Goal: Information Seeking & Learning: Learn about a topic

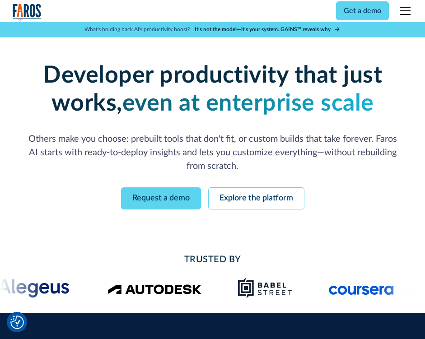
click at [401, 9] on div "menu" at bounding box center [405, 11] width 22 height 22
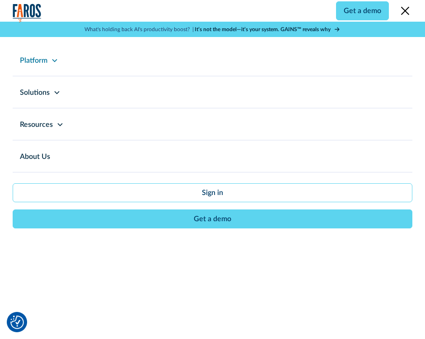
click at [56, 61] on icon at bounding box center [54, 60] width 5 height 3
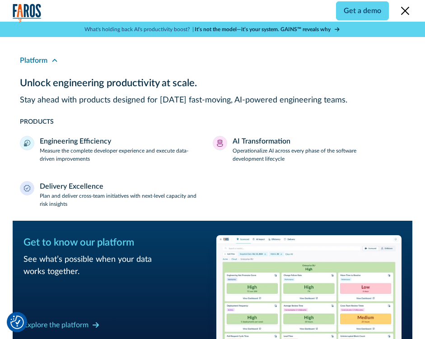
click at [39, 63] on div "Platform" at bounding box center [34, 60] width 28 height 11
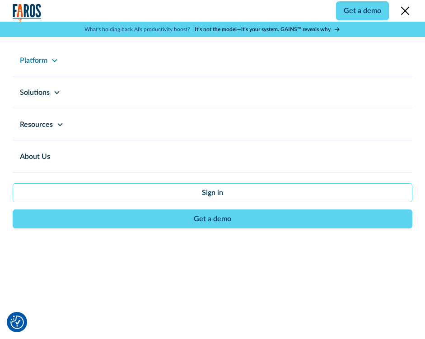
click at [35, 60] on div "Platform" at bounding box center [34, 60] width 28 height 11
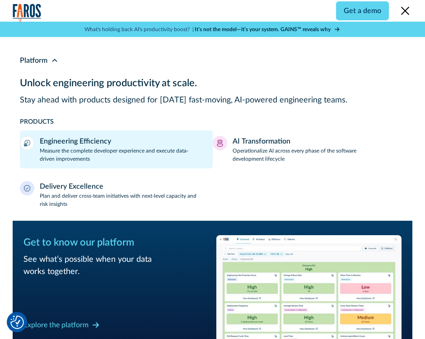
click at [70, 160] on p "Measure the complete developer experience and execute data-driven improvements" at bounding box center [123, 155] width 167 height 16
